Goal: Task Accomplishment & Management: Complete application form

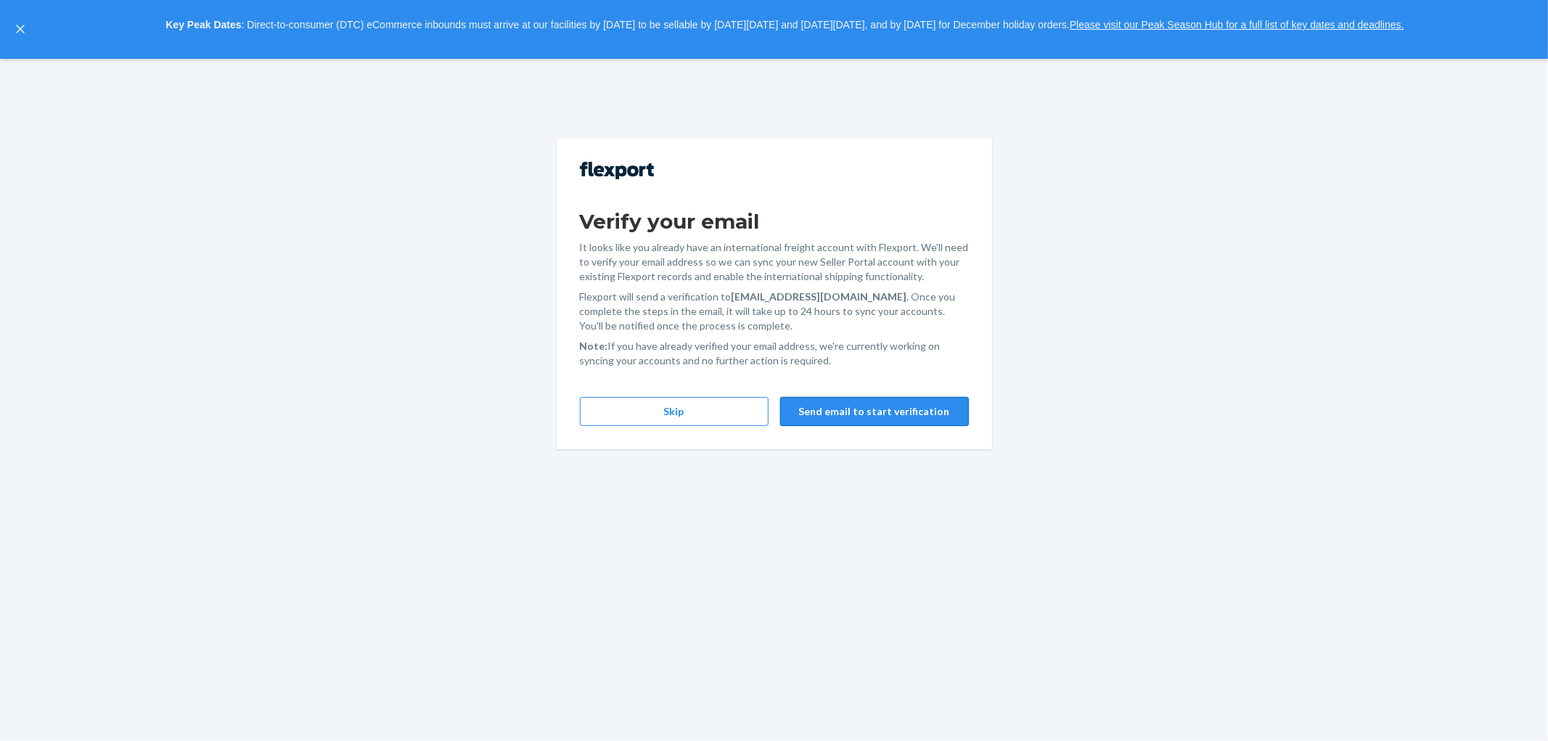
click at [889, 406] on button "Send email to start verification" at bounding box center [874, 411] width 189 height 29
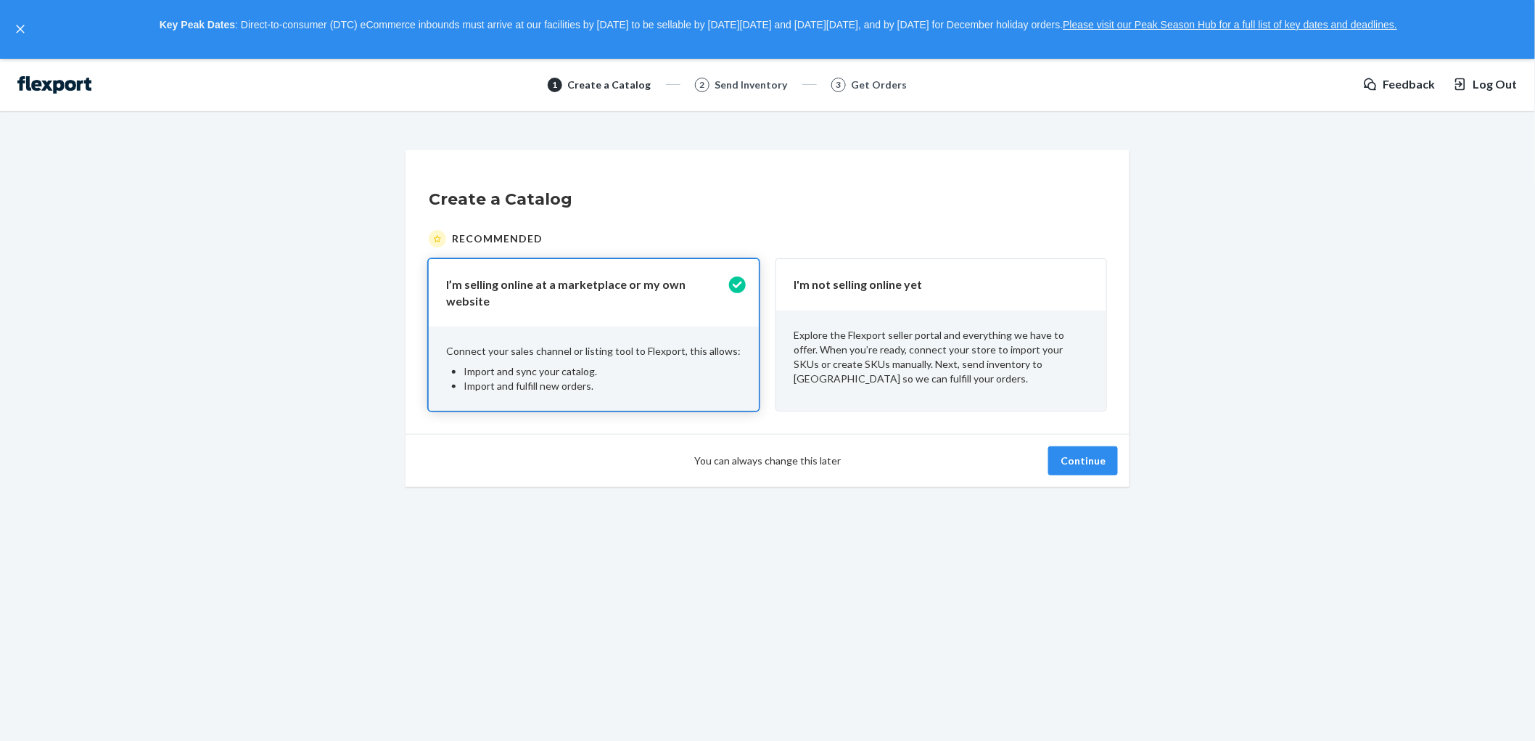
click at [884, 356] on p "Explore the Flexport seller portal and everything we have to offer. When you’re…" at bounding box center [941, 357] width 295 height 58
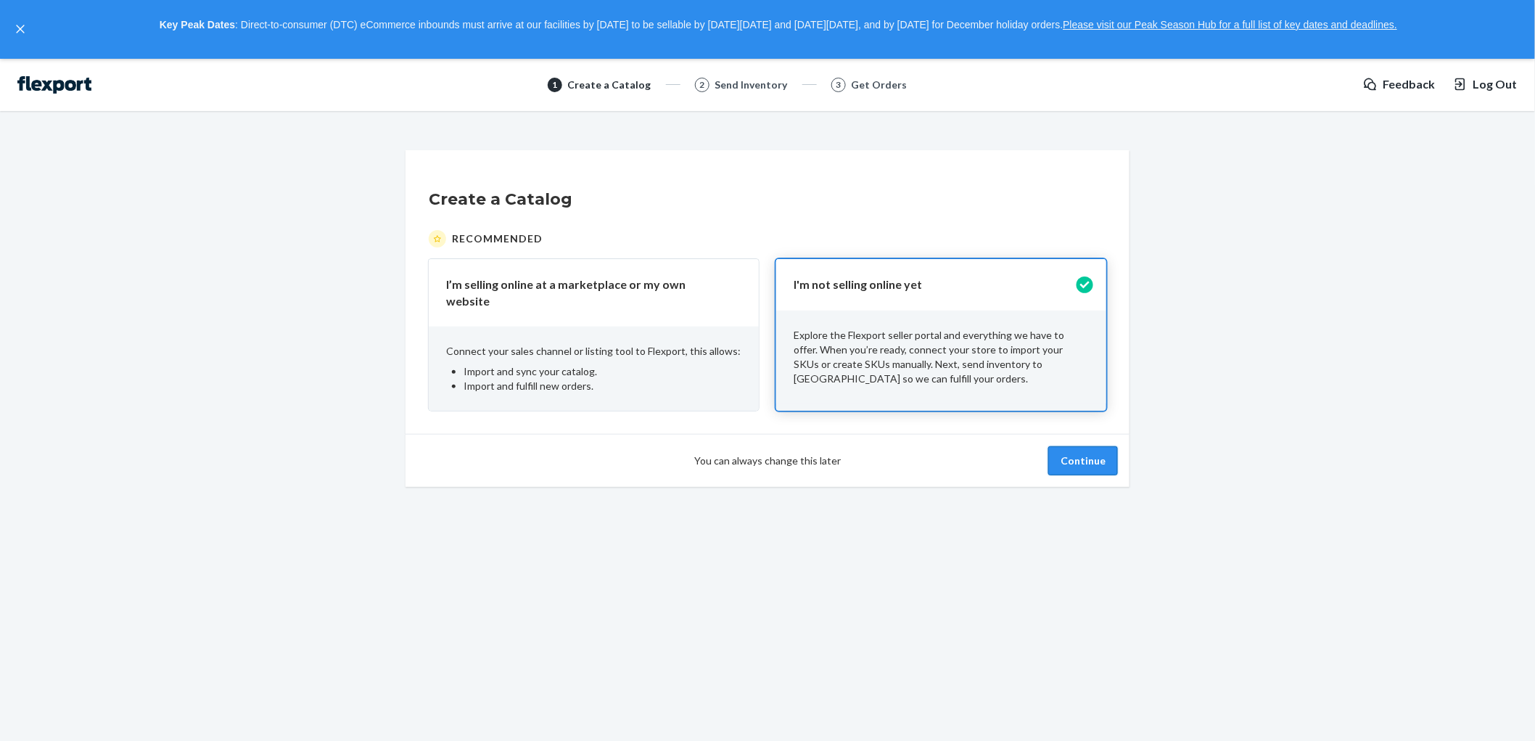
click at [1072, 451] on button "Continue" at bounding box center [1083, 460] width 70 height 29
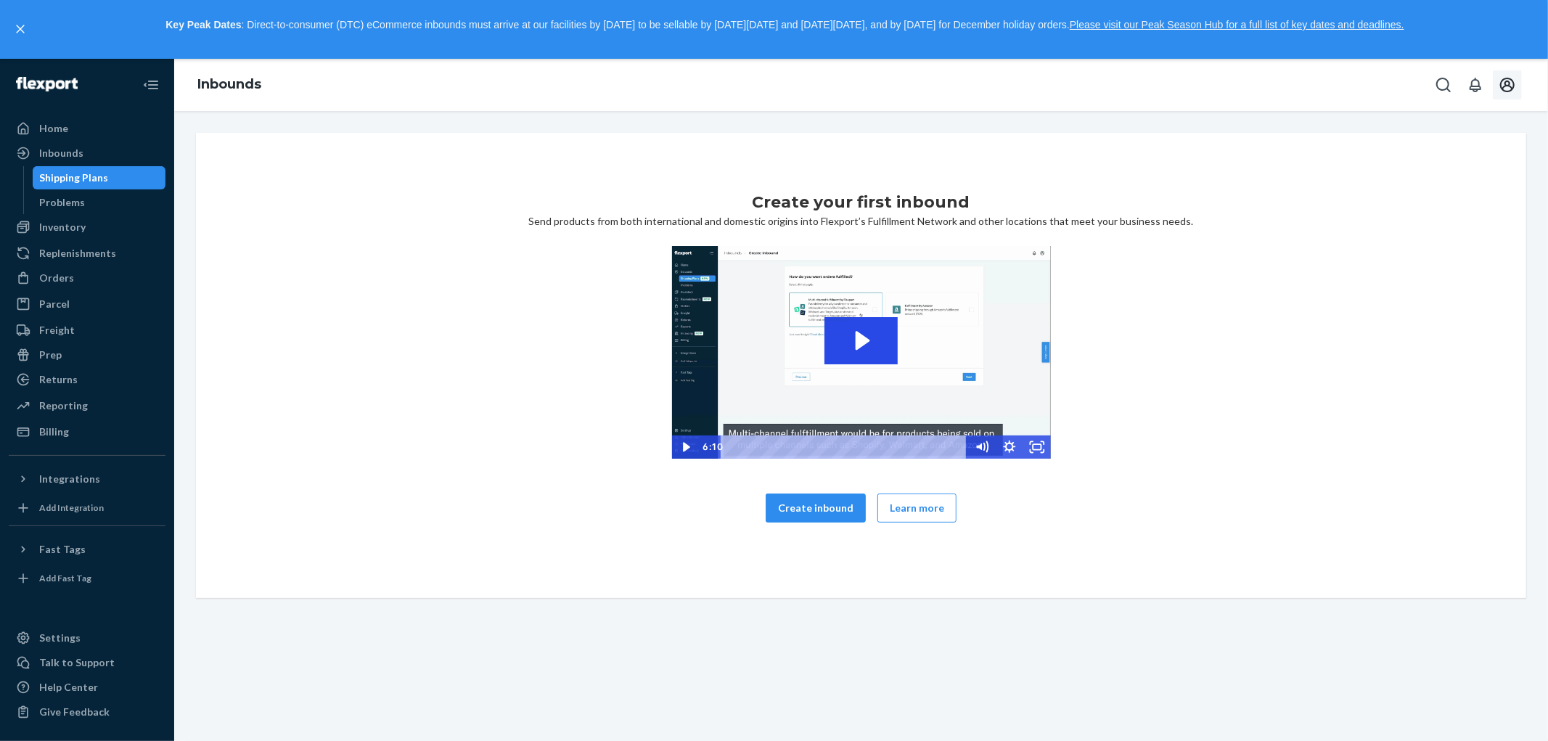
click at [1507, 86] on icon "Open account menu" at bounding box center [1506, 84] width 17 height 17
click at [49, 122] on div "Home" at bounding box center [53, 128] width 29 height 15
